Goal: Task Accomplishment & Management: Manage account settings

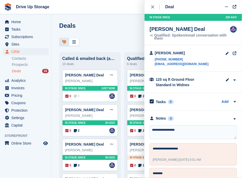
drag, startPoint x: 189, startPoint y: 129, endPoint x: 151, endPoint y: 129, distance: 37.8
click at [151, 129] on textarea "**********" at bounding box center [193, 132] width 87 height 14
type textarea "*******"
click at [154, 8] on icon "close" at bounding box center [152, 6] width 3 height 3
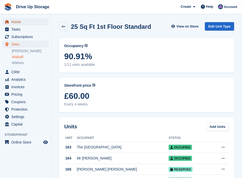
click at [17, 23] on span "Home" at bounding box center [26, 21] width 31 height 7
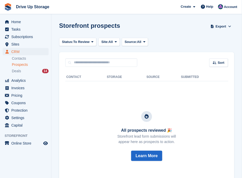
drag, startPoint x: 0, startPoint y: 0, endPoint x: 21, endPoint y: 63, distance: 66.8
click at [21, 64] on span "Prospects" at bounding box center [20, 64] width 16 height 5
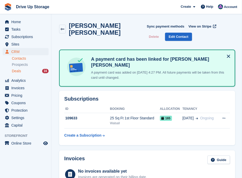
click at [24, 71] on div "Deals 16" at bounding box center [30, 71] width 37 height 5
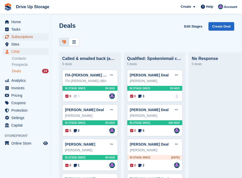
click at [20, 37] on span "Subscriptions" at bounding box center [26, 36] width 31 height 7
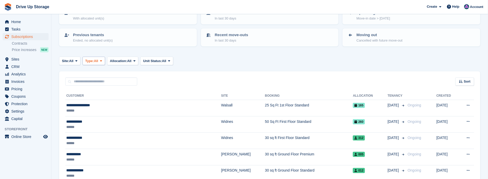
scroll to position [17, 0]
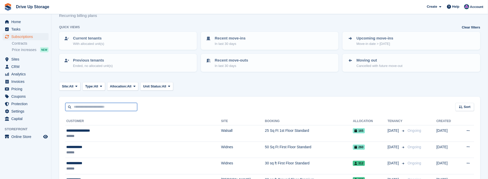
drag, startPoint x: 118, startPoint y: 105, endPoint x: 113, endPoint y: 99, distance: 8.0
click at [118, 105] on input "text" at bounding box center [101, 107] width 72 height 8
type input "**********"
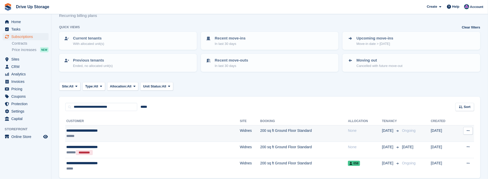
click at [241, 131] on td "200 sq ft Ground Floor Standard" at bounding box center [304, 134] width 88 height 16
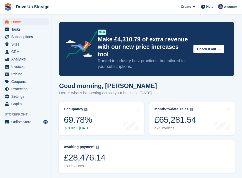
scroll to position [617, 0]
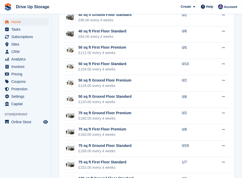
click at [21, 34] on span "Subscriptions" at bounding box center [26, 36] width 31 height 7
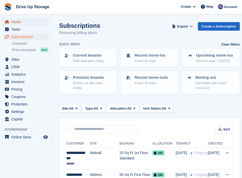
click at [22, 21] on span "Home" at bounding box center [26, 21] width 31 height 7
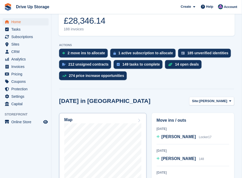
scroll to position [137, 0]
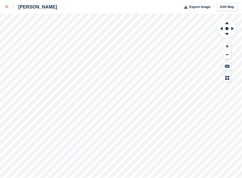
click at [4, 5] on link at bounding box center [7, 7] width 14 height 14
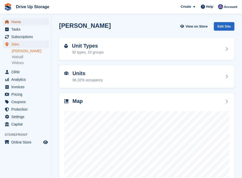
click at [16, 23] on span "Home" at bounding box center [26, 21] width 31 height 7
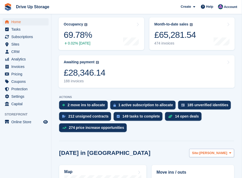
scroll to position [86, 0]
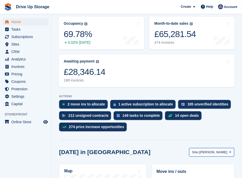
click at [230, 151] on icon at bounding box center [230, 152] width 2 height 3
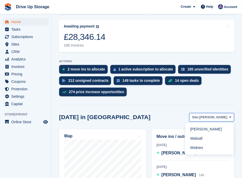
scroll to position [137, 0]
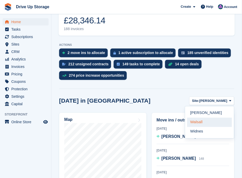
click at [197, 118] on link "Walsall" at bounding box center [209, 122] width 45 height 9
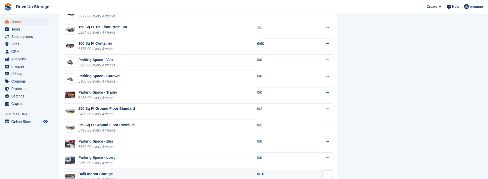
scroll to position [846, 0]
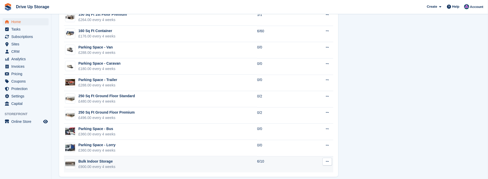
click at [118, 159] on td "Bulk Indoor Storage £900.00 every 4 weeks" at bounding box center [160, 164] width 193 height 16
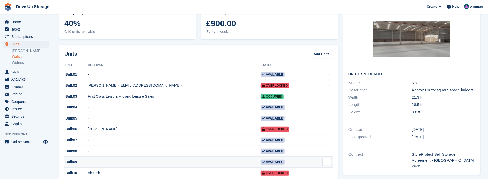
scroll to position [34, 0]
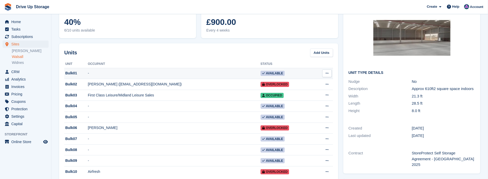
click at [71, 75] on div "Bulk01" at bounding box center [76, 73] width 24 height 5
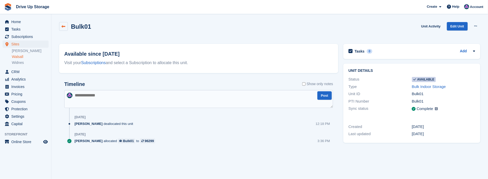
click at [61, 28] on link at bounding box center [63, 26] width 9 height 9
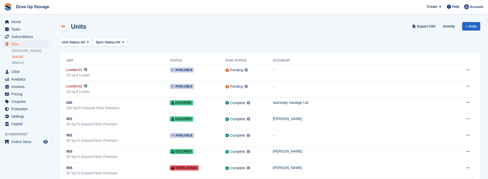
click at [63, 27] on icon at bounding box center [64, 27] width 4 height 4
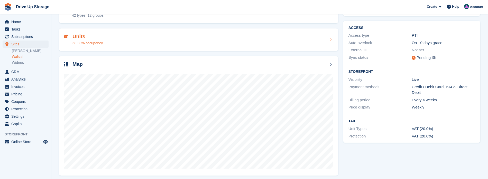
scroll to position [40, 0]
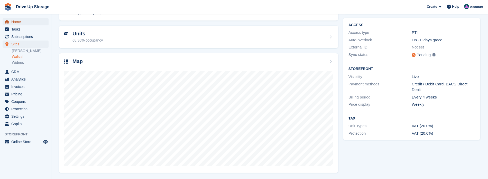
click at [26, 24] on span "Home" at bounding box center [26, 21] width 31 height 7
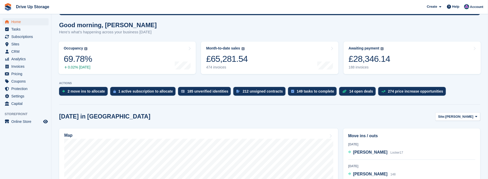
scroll to position [68, 0]
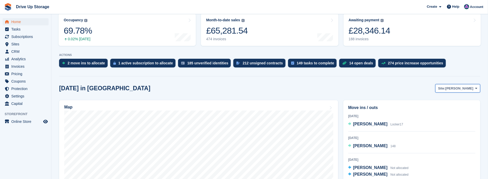
click at [477, 87] on span at bounding box center [476, 88] width 4 height 4
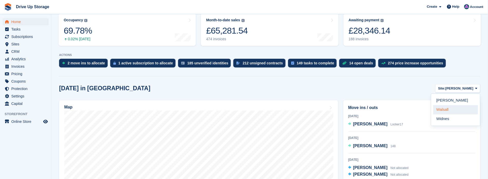
click at [453, 110] on link "Walsall" at bounding box center [455, 109] width 45 height 9
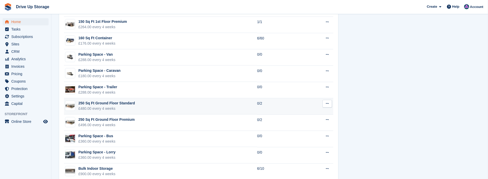
scroll to position [846, 0]
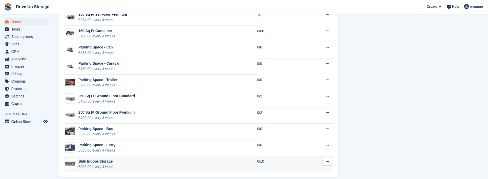
click at [97, 164] on div "£900.00 every 4 weeks" at bounding box center [96, 166] width 37 height 5
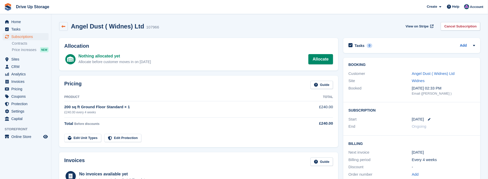
click at [63, 26] on icon at bounding box center [64, 27] width 4 height 4
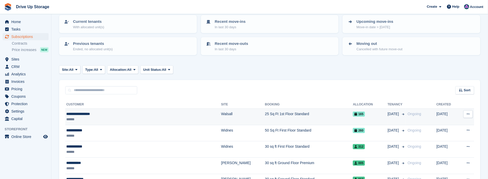
scroll to position [68, 0]
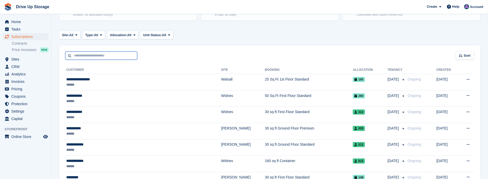
click at [99, 52] on input "text" at bounding box center [101, 56] width 72 height 8
click at [94, 55] on input "text" at bounding box center [101, 56] width 72 height 8
type input "**********"
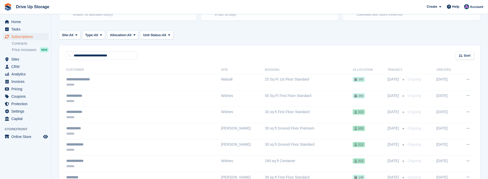
scroll to position [37, 0]
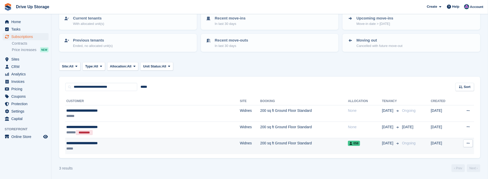
click at [260, 143] on td "200 sq ft Ground Floor Standard" at bounding box center [304, 146] width 88 height 16
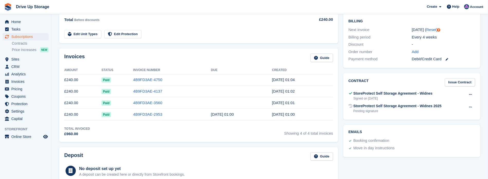
scroll to position [137, 0]
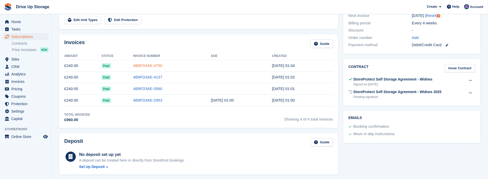
click at [156, 64] on link "4B9FD3AE-4750" at bounding box center [147, 65] width 29 height 4
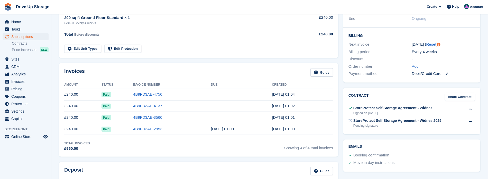
scroll to position [103, 0]
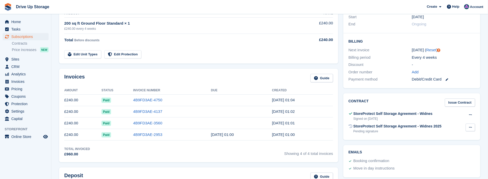
click at [469, 124] on button at bounding box center [471, 128] width 10 height 8
click at [456, 142] on p "Send reminder" at bounding box center [450, 144] width 45 height 7
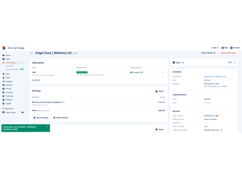
scroll to position [0, 0]
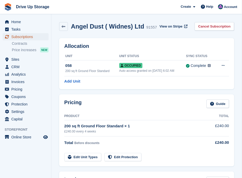
click at [25, 38] on span "Subscriptions" at bounding box center [26, 36] width 31 height 7
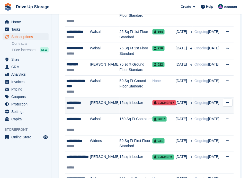
scroll to position [428, 0]
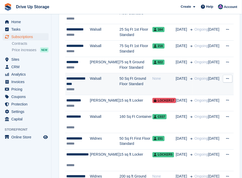
click at [93, 83] on td "Walsall" at bounding box center [105, 84] width 30 height 22
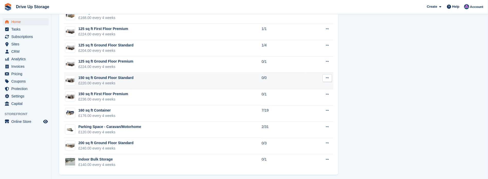
scroll to position [582, 0]
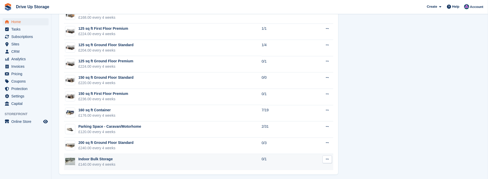
click at [116, 159] on td "Indoor Bulk Storage £140.00 every 4 weeks" at bounding box center [163, 162] width 198 height 16
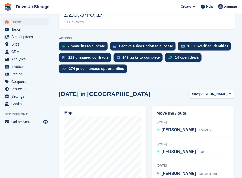
scroll to position [154, 0]
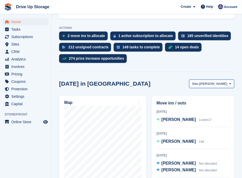
click at [228, 82] on span at bounding box center [230, 84] width 4 height 4
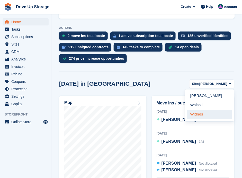
click at [205, 110] on link "Widnes" at bounding box center [209, 114] width 45 height 9
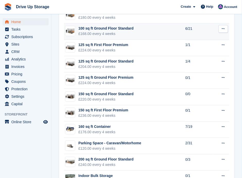
scroll to position [645, 0]
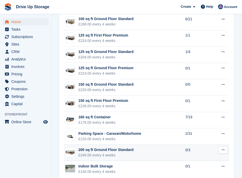
click at [119, 144] on td "200 sq ft Ground Floor Standard £240.00 every 4 weeks" at bounding box center [124, 152] width 121 height 16
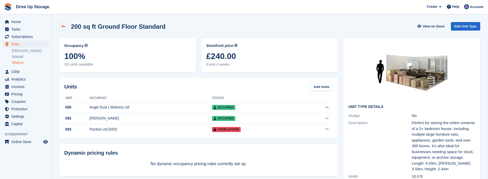
click at [65, 26] on icon at bounding box center [64, 27] width 4 height 4
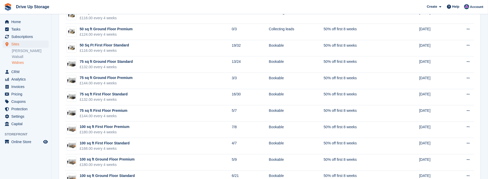
scroll to position [120, 0]
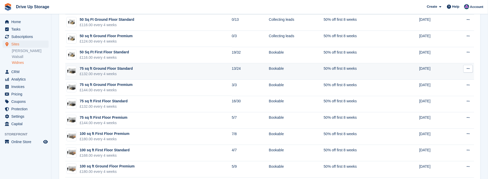
click at [97, 67] on div "75 sq ft Ground Floor Standard" at bounding box center [106, 68] width 53 height 5
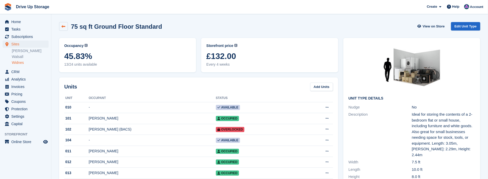
click at [67, 27] on link at bounding box center [63, 26] width 9 height 9
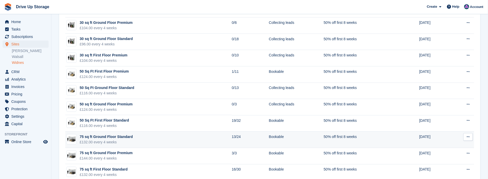
scroll to position [68, 0]
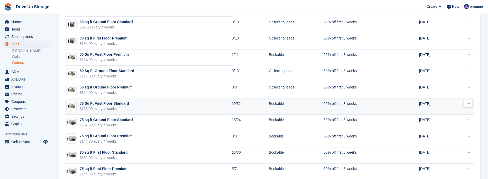
click at [122, 105] on div "50 Sq Ft First Floor Standard" at bounding box center [104, 103] width 49 height 5
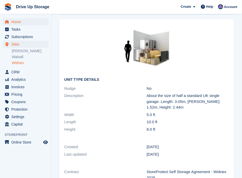
scroll to position [548, 0]
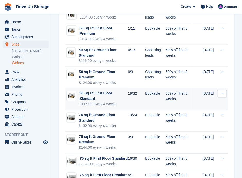
scroll to position [103, 0]
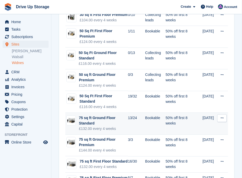
click at [110, 115] on div "75 sq ft Ground Floor Standard" at bounding box center [103, 120] width 49 height 11
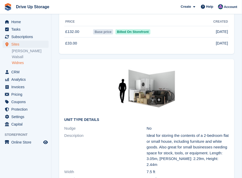
scroll to position [428, 0]
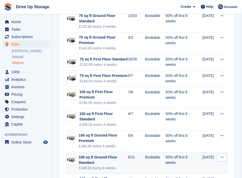
scroll to position [206, 0]
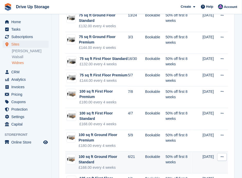
click at [107, 154] on div "100 sq ft Ground Floor Standard" at bounding box center [103, 159] width 49 height 11
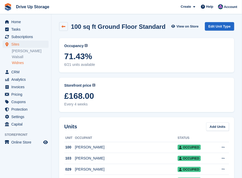
click at [64, 27] on icon at bounding box center [64, 27] width 4 height 4
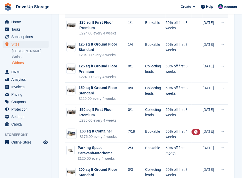
scroll to position [362, 0]
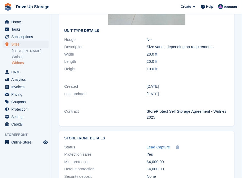
scroll to position [306, 0]
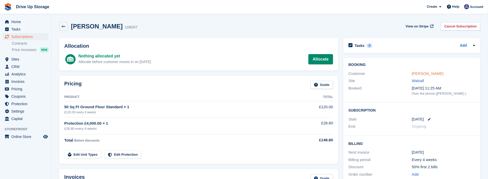
click at [241, 72] on link "[PERSON_NAME]" at bounding box center [428, 73] width 32 height 4
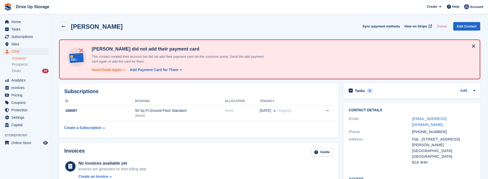
click at [110, 70] on div "Send Email Again" at bounding box center [107, 69] width 30 height 5
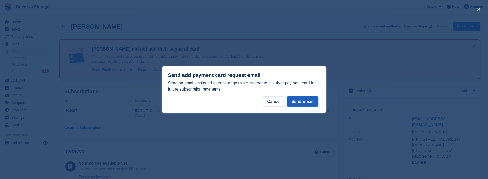
click at [241, 100] on button "Send Email" at bounding box center [302, 102] width 31 height 10
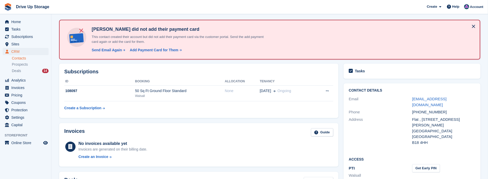
scroll to position [17, 0]
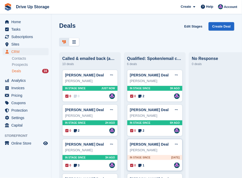
click at [161, 148] on div "Alexis keyes" at bounding box center [155, 149] width 50 height 5
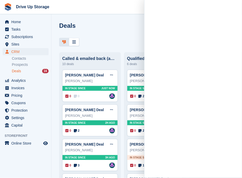
click at [118, 37] on div "Deals Edit Stages Create Deal" at bounding box center [146, 34] width 190 height 24
click at [133, 142] on link "Alexis keyes Deal" at bounding box center [149, 144] width 39 height 4
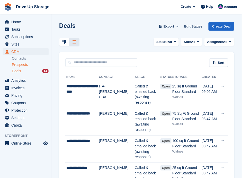
click at [24, 64] on span "Prospects" at bounding box center [20, 64] width 16 height 5
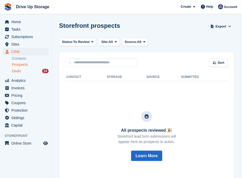
click at [24, 70] on div "Deals 14" at bounding box center [30, 71] width 37 height 5
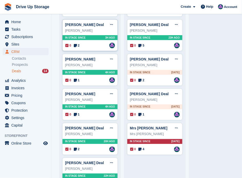
scroll to position [86, 0]
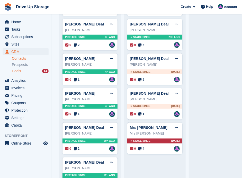
click at [24, 57] on link "Contacts" at bounding box center [30, 58] width 37 height 5
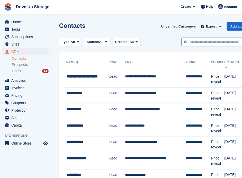
click at [220, 43] on input "text" at bounding box center [218, 42] width 75 height 8
click at [219, 43] on input "text" at bounding box center [218, 42] width 75 height 8
type input "**********"
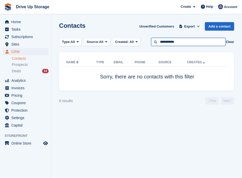
click at [163, 42] on input "**********" at bounding box center [188, 42] width 75 height 8
click at [187, 43] on input "**********" at bounding box center [188, 42] width 75 height 8
drag, startPoint x: 187, startPoint y: 43, endPoint x: 136, endPoint y: 41, distance: 50.7
click at [138, 41] on div "Type: All All Lead Customer Source: All All Storefront Backoffice Pre-Opening i…" at bounding box center [146, 42] width 175 height 8
type input "******"
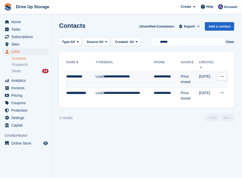
click at [110, 71] on td "**********" at bounding box center [129, 79] width 50 height 16
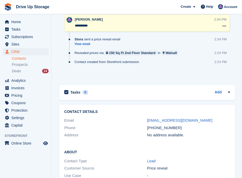
scroll to position [308, 0]
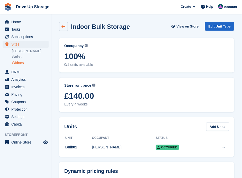
click at [61, 25] on link at bounding box center [63, 26] width 9 height 9
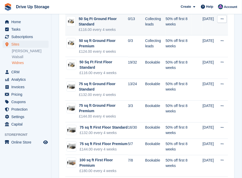
scroll to position [137, 0]
